Goal: Information Seeking & Learning: Check status

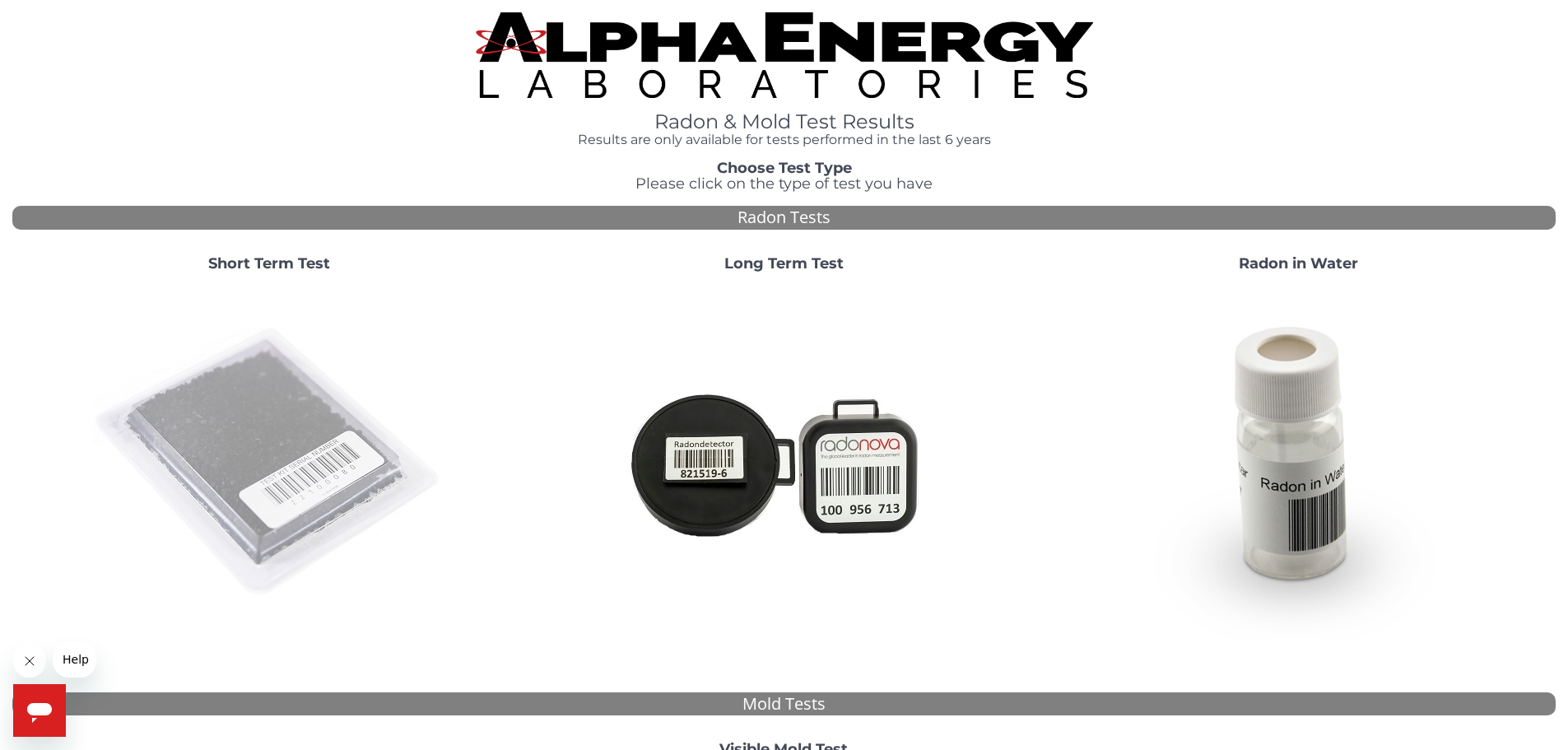
click at [217, 477] on img at bounding box center [268, 462] width 354 height 354
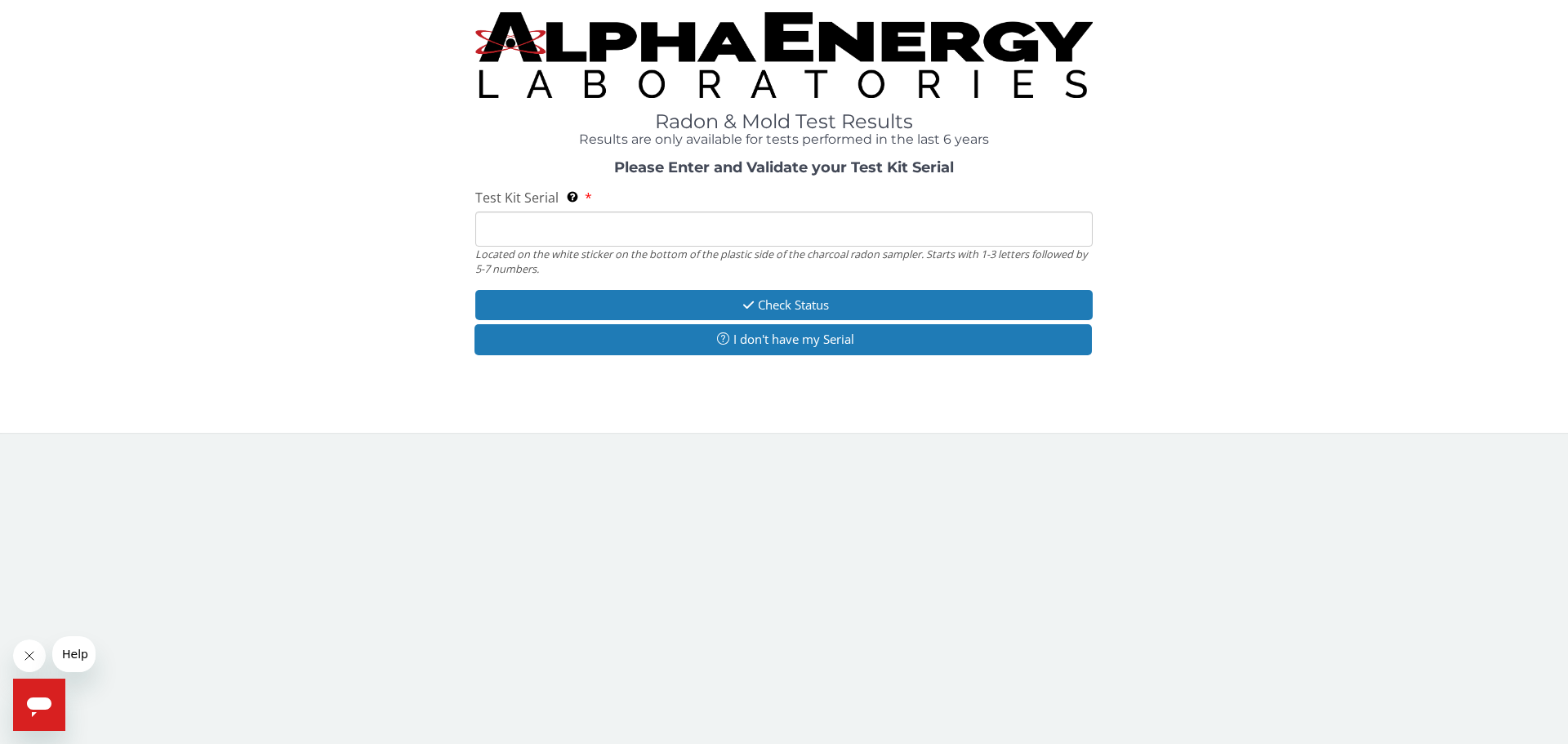
click at [608, 220] on input "Test Kit Serial Located on the white sticker on the bottom of the plastic side …" at bounding box center [784, 229] width 617 height 35
paste input "AA751059"
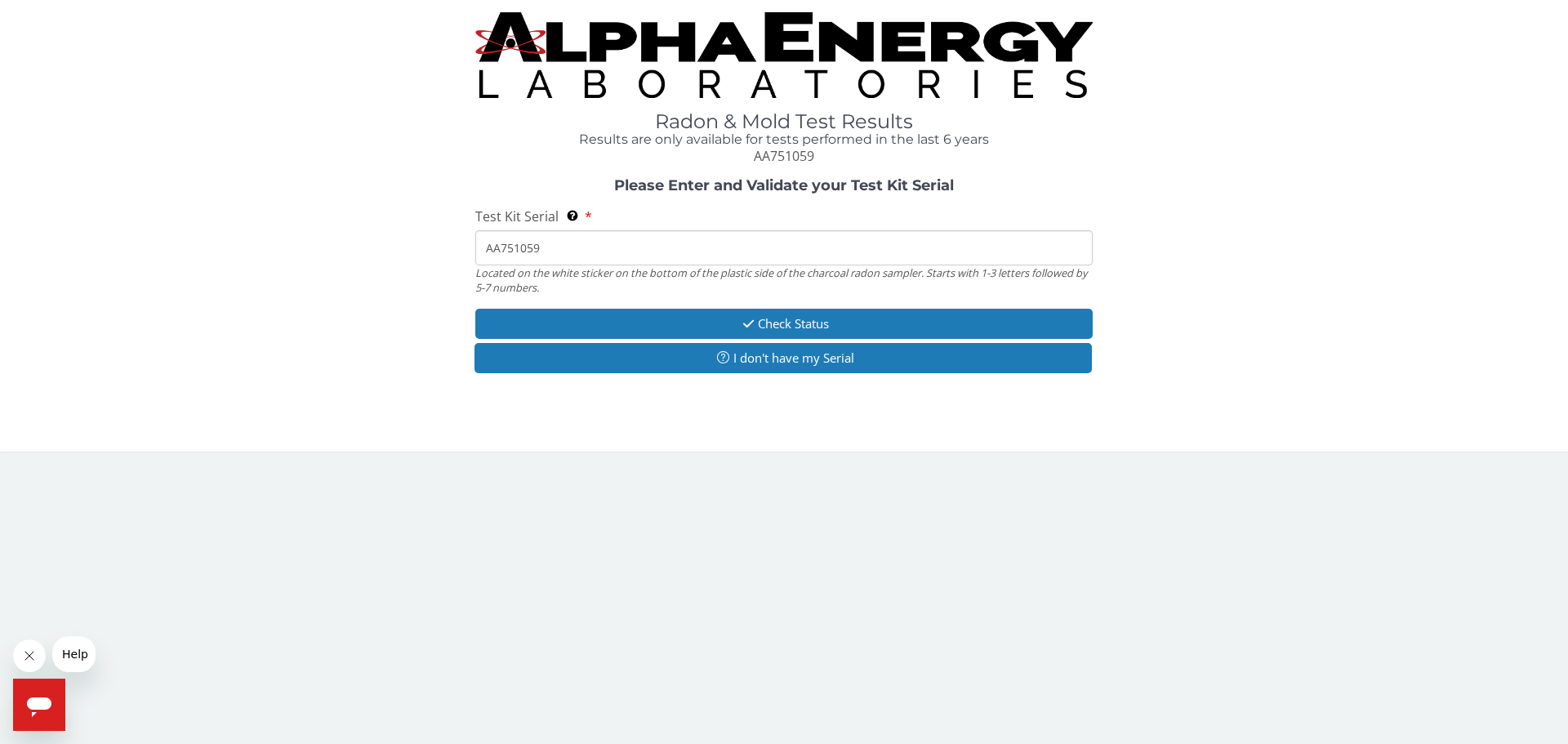
click at [510, 247] on input "AA751059" at bounding box center [784, 248] width 617 height 35
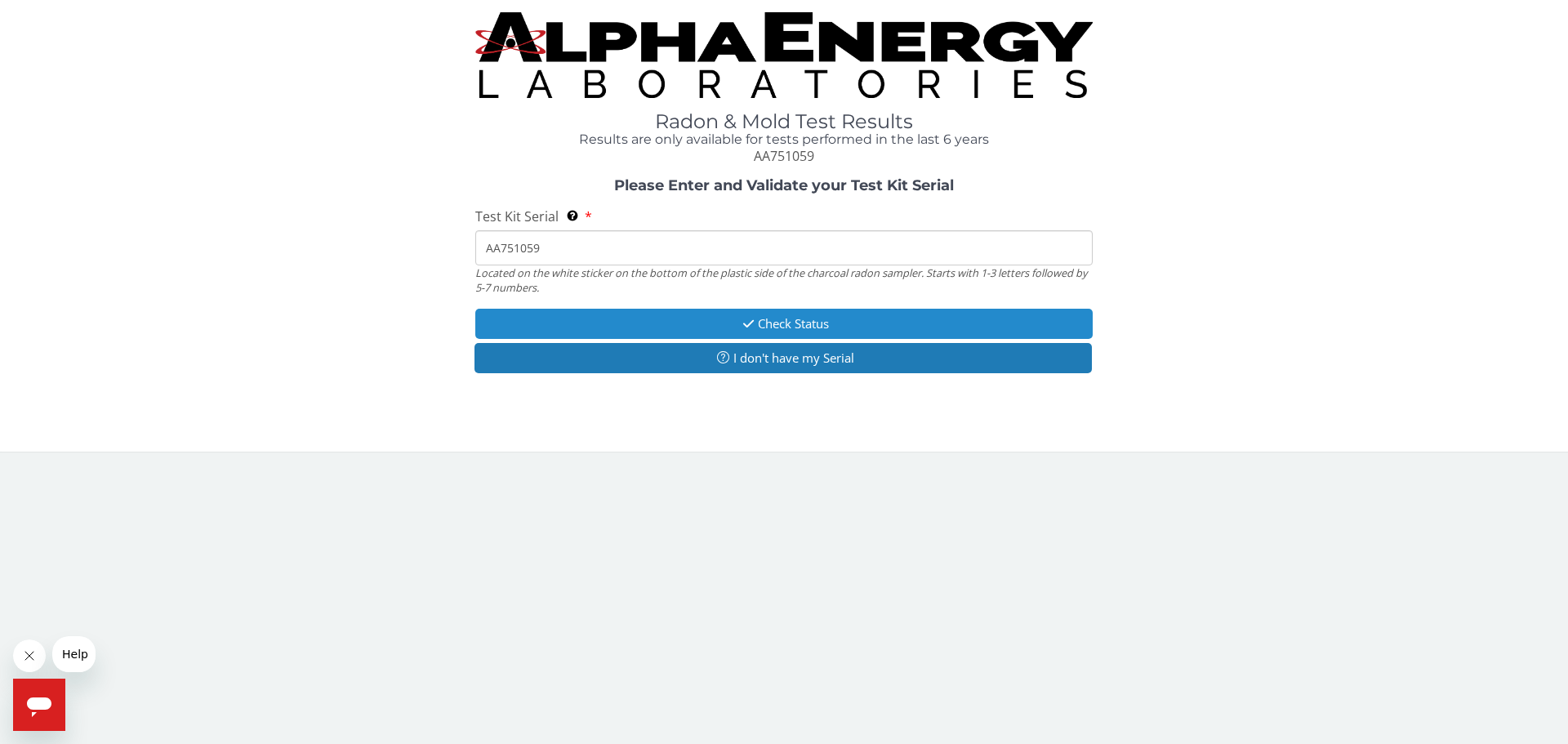
type input "AA751059"
click at [609, 317] on button "Check Status" at bounding box center [784, 323] width 617 height 30
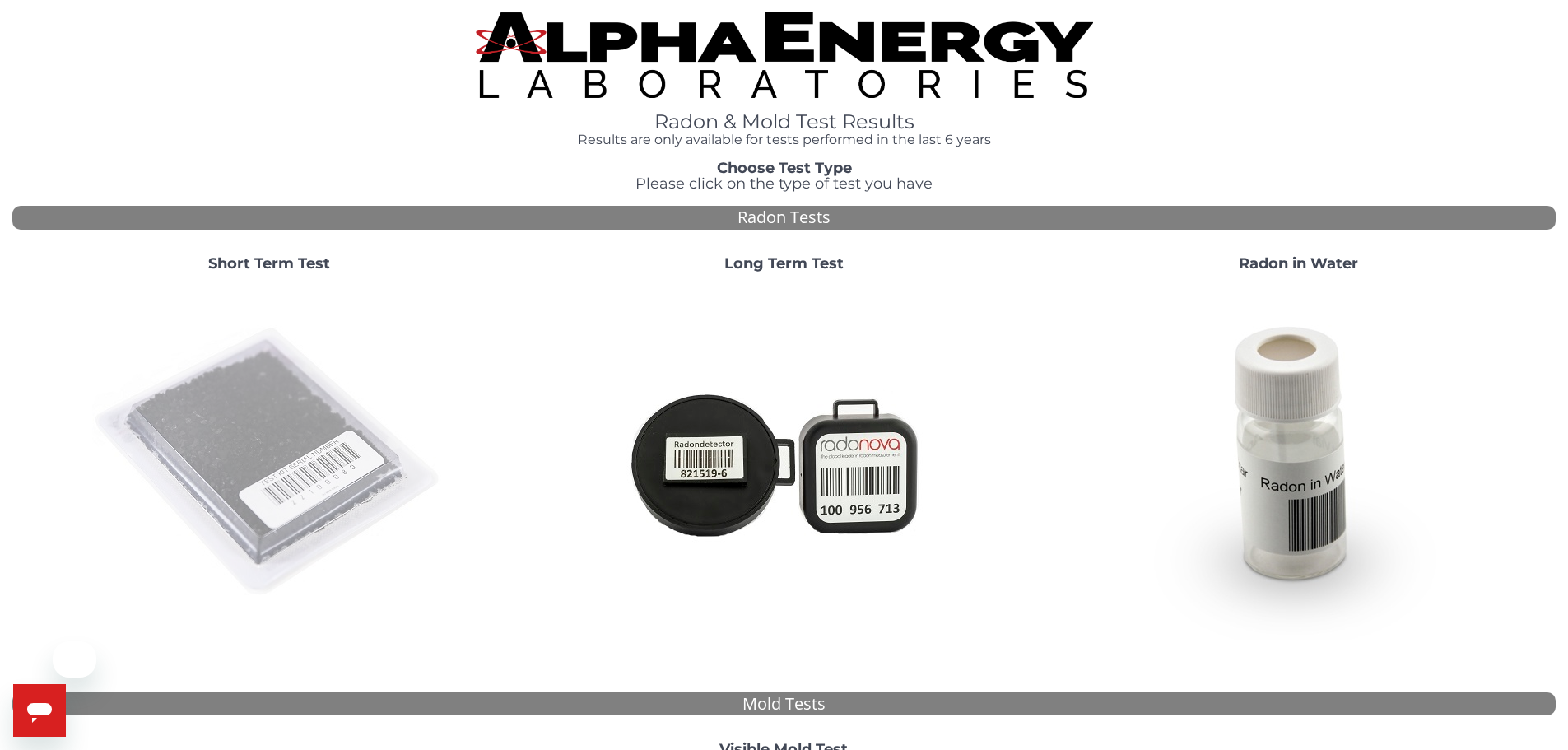
click at [248, 402] on img at bounding box center [268, 462] width 354 height 354
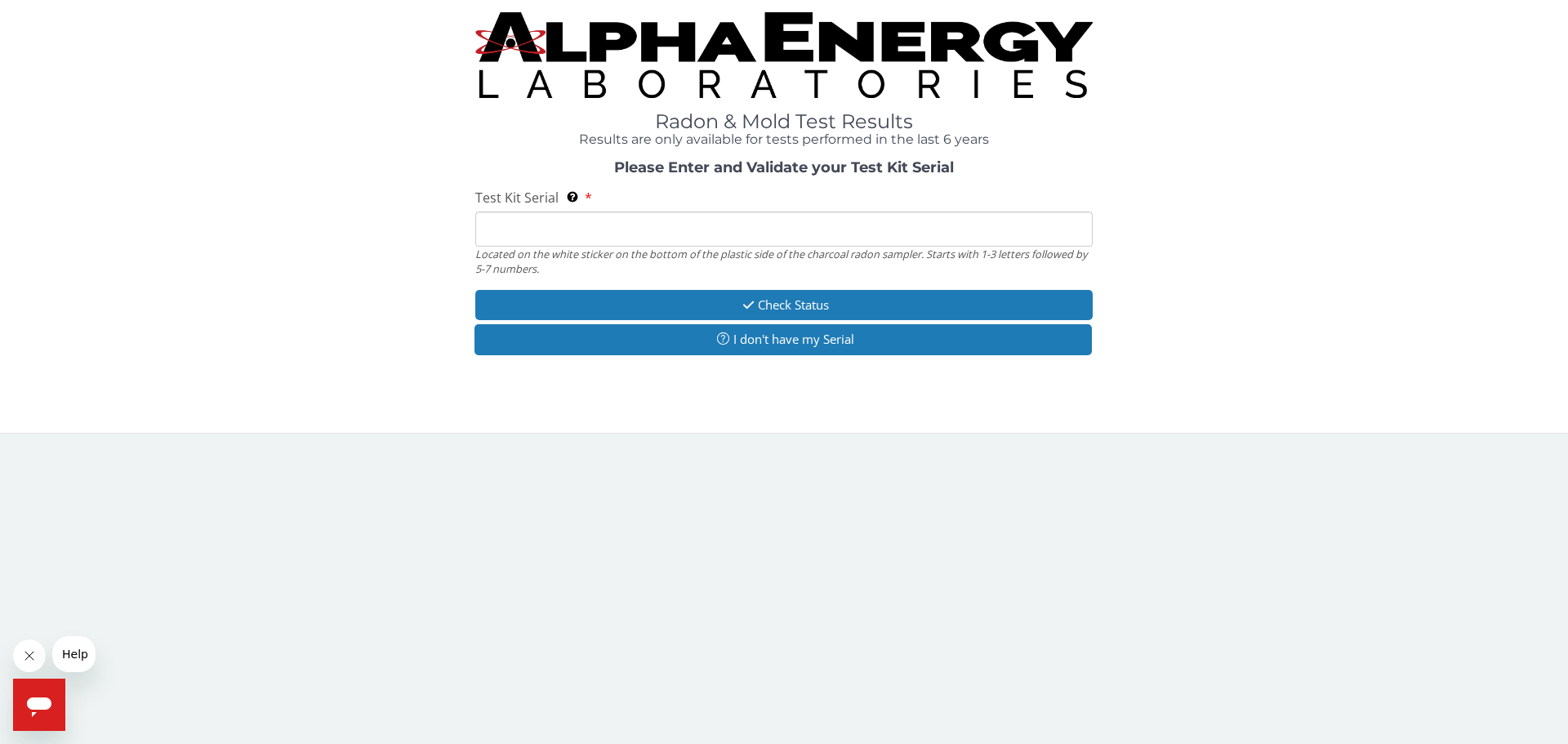
click at [770, 218] on input "Test Kit Serial Located on the white sticker on the bottom of the plastic side …" at bounding box center [784, 229] width 617 height 35
paste input "AA720874"
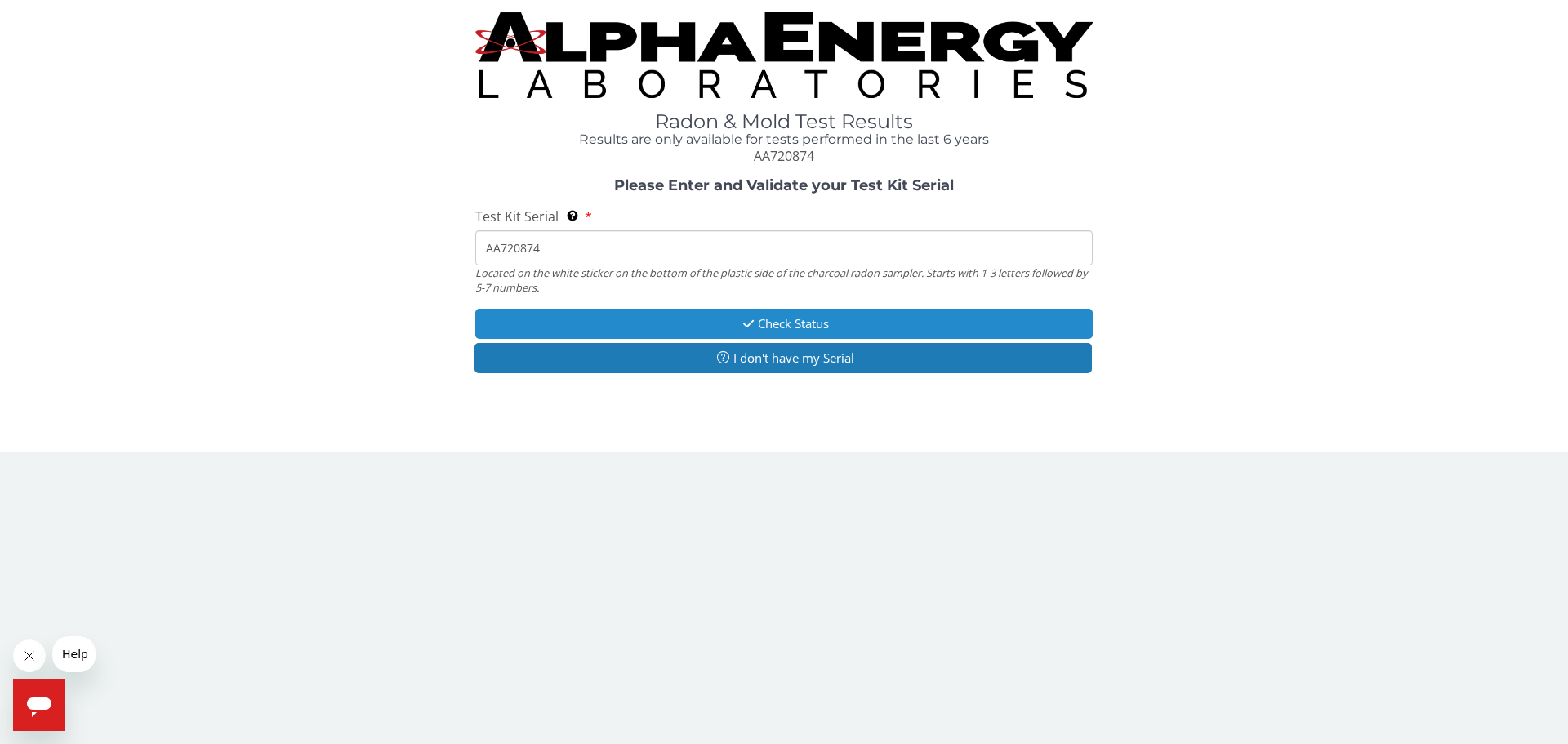
type input "AA720874"
click at [662, 323] on button "Check Status" at bounding box center [784, 323] width 617 height 30
